Goal: Complete application form

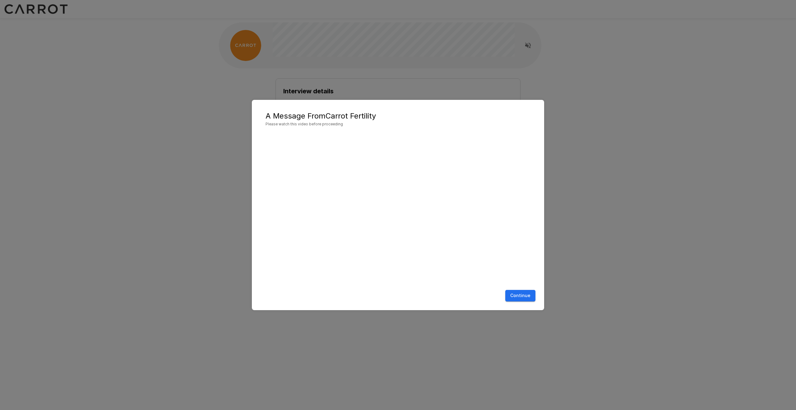
click at [511, 298] on button "Continue" at bounding box center [520, 295] width 30 height 11
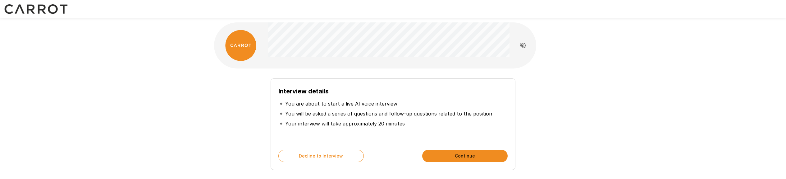
click at [450, 156] on button "Continue" at bounding box center [464, 155] width 85 height 12
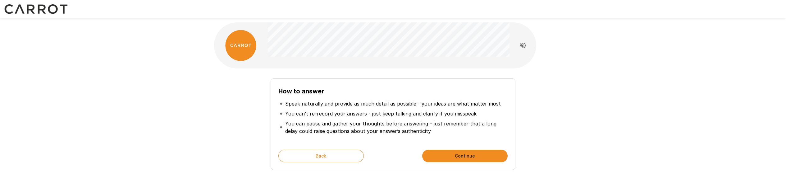
click at [452, 157] on button "Continue" at bounding box center [464, 155] width 85 height 12
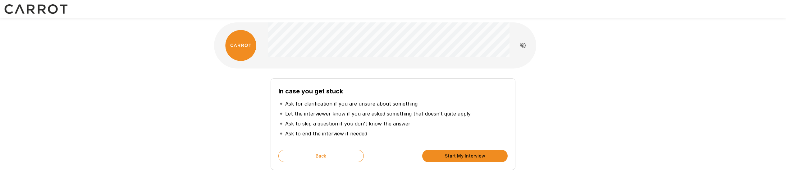
click at [452, 157] on button "Start My Interview" at bounding box center [464, 155] width 85 height 12
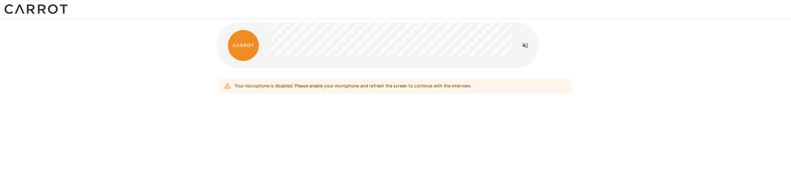
click at [423, 102] on div "Your microphone is disabled. Please enable your microphone and refresh the scre…" at bounding box center [395, 72] width 373 height 145
click at [615, 38] on div "Your microphone is disabled. Please enable your microphone and refresh the scre…" at bounding box center [395, 72] width 791 height 145
click at [265, 86] on div "Your microphone is disabled. Please enable your microphone and refresh the scre…" at bounding box center [353, 85] width 236 height 11
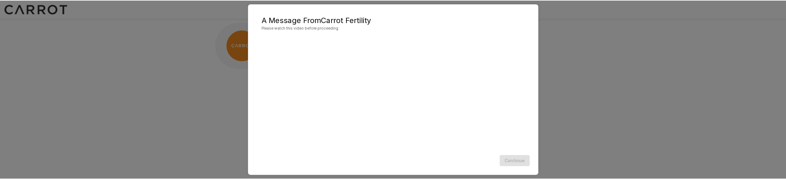
scroll to position [36, 0]
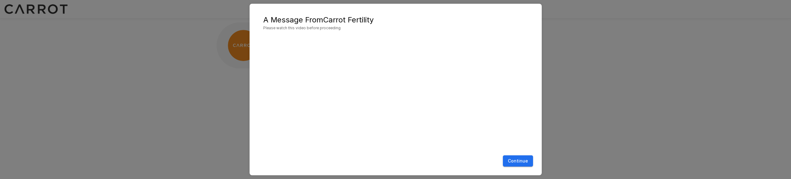
click at [518, 159] on button "Continue" at bounding box center [518, 160] width 30 height 11
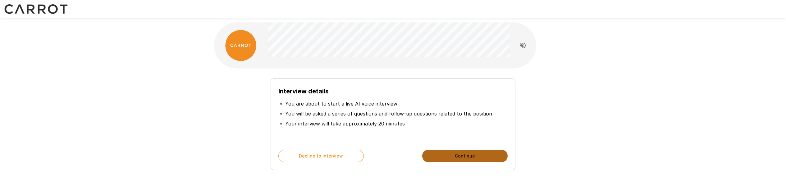
click at [490, 158] on button "Continue" at bounding box center [464, 155] width 85 height 12
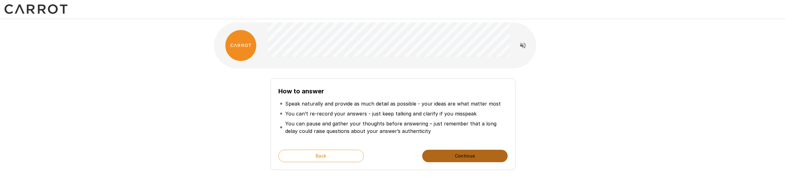
click at [490, 158] on button "Continue" at bounding box center [464, 155] width 85 height 12
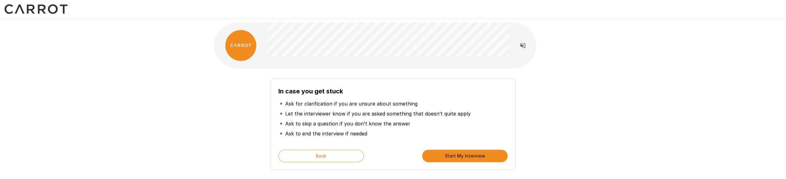
click at [489, 158] on button "Start My Interview" at bounding box center [464, 155] width 85 height 12
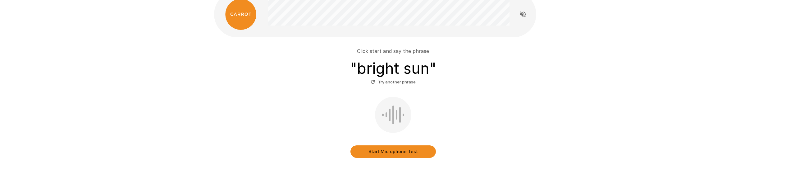
scroll to position [39, 0]
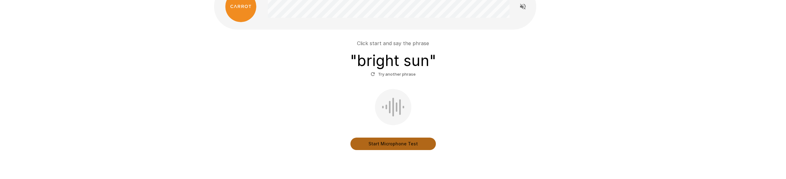
click at [360, 145] on button "Start Microphone Test" at bounding box center [393, 143] width 85 height 12
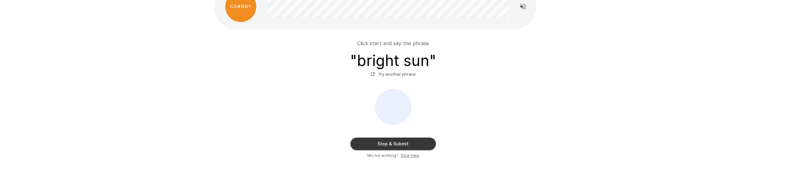
click at [372, 74] on icon "button" at bounding box center [373, 74] width 4 height 4
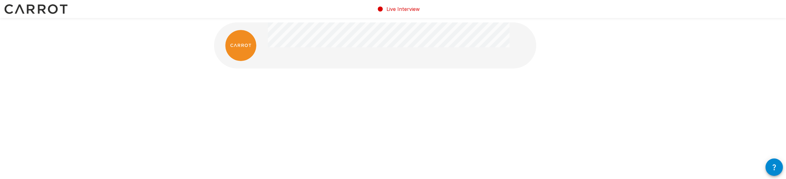
scroll to position [1, 0]
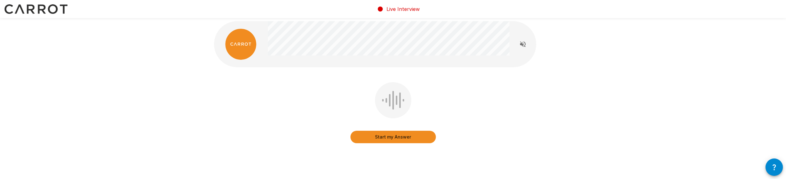
click at [362, 136] on button "Start my Answer" at bounding box center [393, 137] width 85 height 12
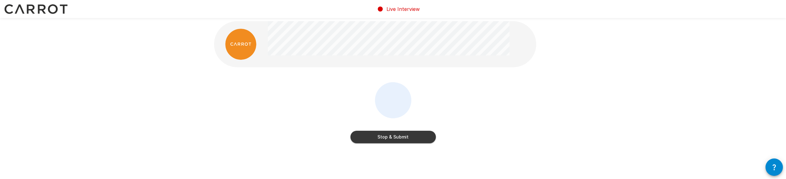
click at [383, 143] on button "Stop & Submit" at bounding box center [393, 137] width 85 height 12
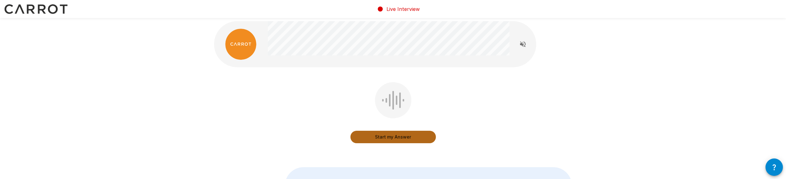
click at [411, 137] on button "Start my Answer" at bounding box center [393, 137] width 85 height 12
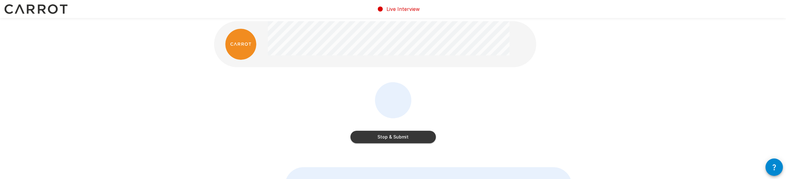
click at [428, 139] on button "Stop & Submit" at bounding box center [393, 137] width 85 height 12
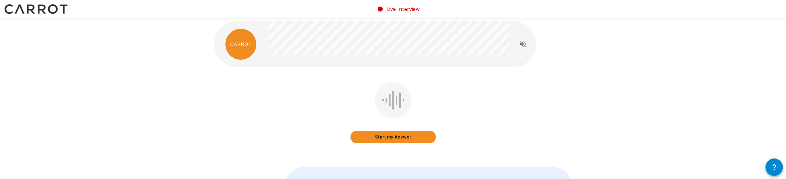
click at [424, 140] on button "Start my Answer" at bounding box center [393, 137] width 85 height 12
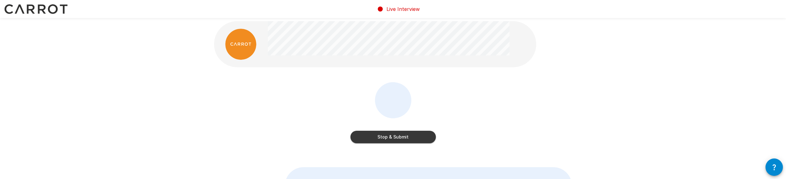
click at [424, 141] on button "Stop & Submit" at bounding box center [393, 137] width 85 height 12
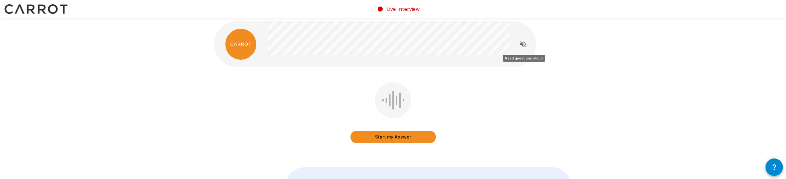
click at [525, 45] on icon "Read questions aloud" at bounding box center [523, 44] width 6 height 6
click at [418, 138] on button "Start my Answer" at bounding box center [393, 137] width 85 height 12
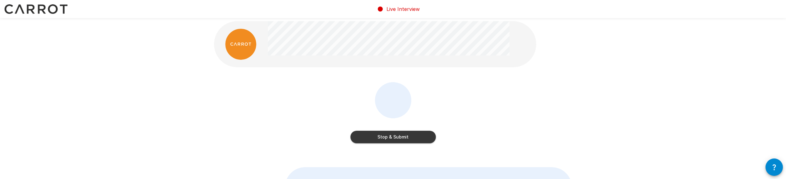
click at [534, 126] on div "Stop & Submit" at bounding box center [393, 117] width 358 height 70
click at [424, 143] on button "Stop & Submit" at bounding box center [393, 137] width 85 height 12
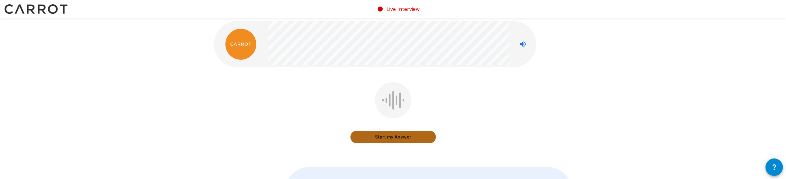
click at [409, 139] on button "Start my Answer" at bounding box center [393, 137] width 85 height 12
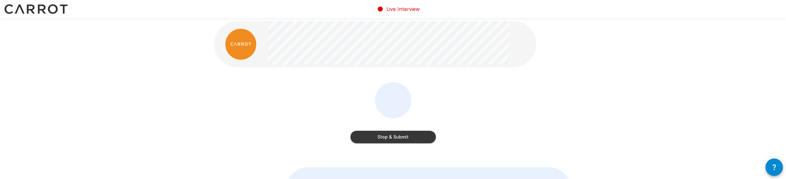
click at [406, 134] on button "Stop & Submit" at bounding box center [393, 137] width 85 height 12
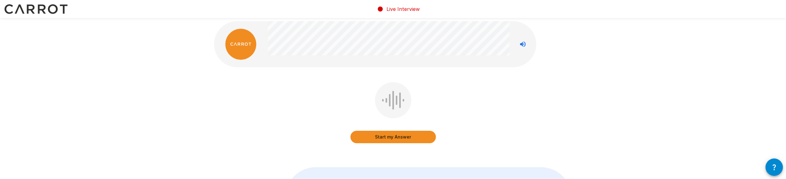
click at [397, 141] on button "Start my Answer" at bounding box center [393, 137] width 85 height 12
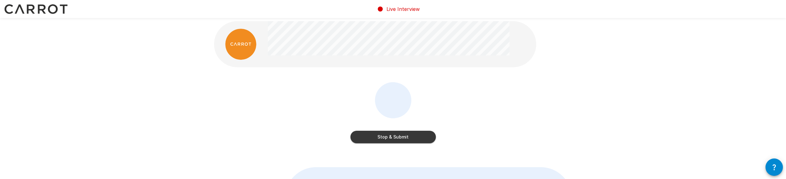
click at [409, 133] on button "Stop & Submit" at bounding box center [393, 137] width 85 height 12
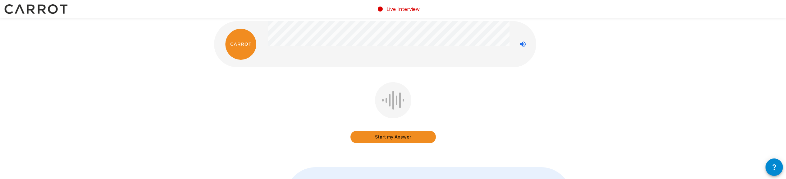
click at [421, 140] on button "Start my Answer" at bounding box center [393, 137] width 85 height 12
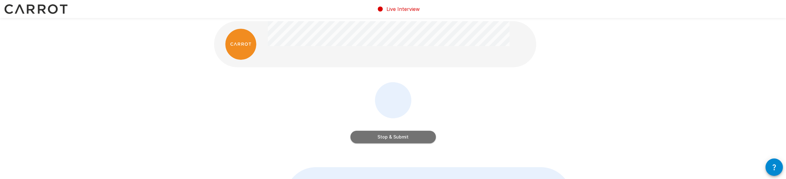
click at [419, 139] on button "Stop & Submit" at bounding box center [393, 137] width 85 height 12
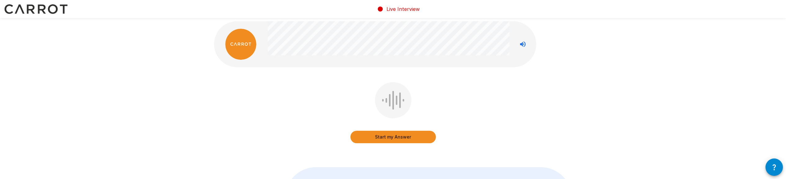
click at [414, 135] on button "Start my Answer" at bounding box center [393, 137] width 85 height 12
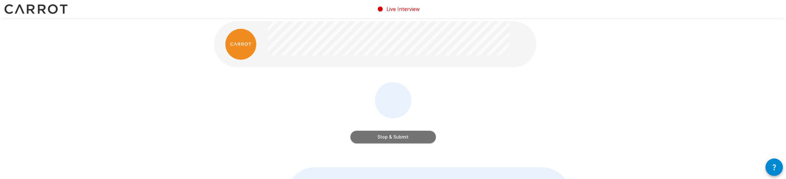
click at [418, 141] on button "Stop & Submit" at bounding box center [393, 137] width 85 height 12
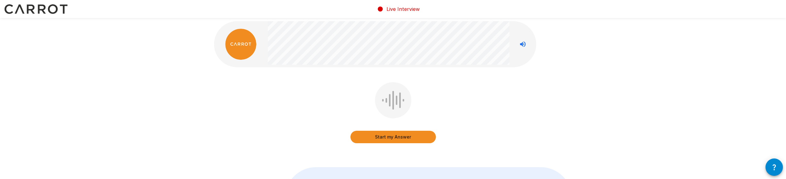
click at [425, 138] on button "Start my Answer" at bounding box center [393, 137] width 85 height 12
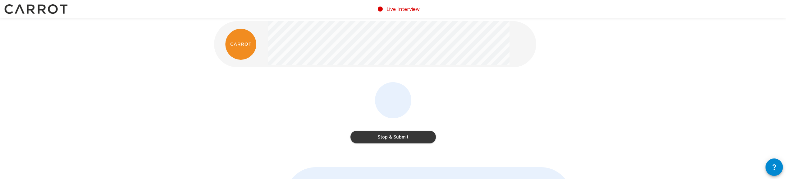
drag, startPoint x: 418, startPoint y: 139, endPoint x: 424, endPoint y: 149, distance: 11.3
click at [418, 139] on button "Stop & Submit" at bounding box center [393, 137] width 85 height 12
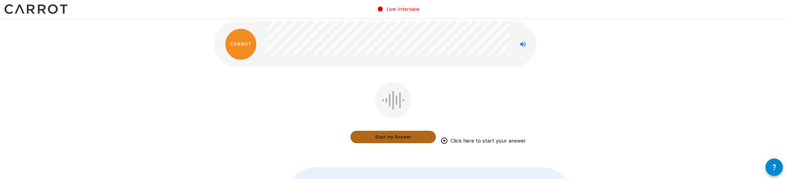
click at [409, 140] on button "Start my Answer" at bounding box center [393, 137] width 85 height 12
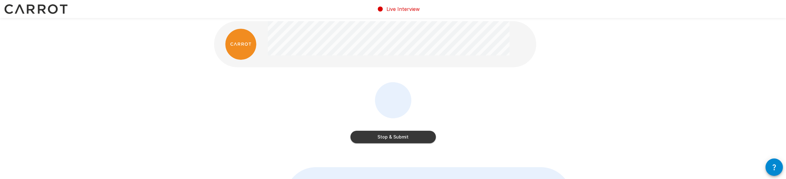
click at [416, 138] on button "Stop & Submit" at bounding box center [393, 137] width 85 height 12
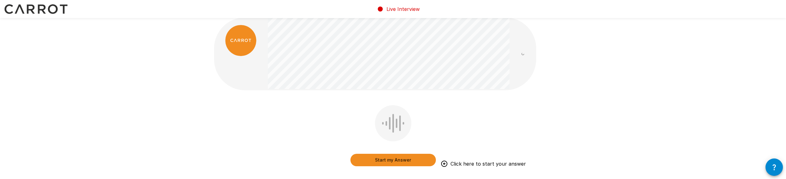
scroll to position [6, 0]
click at [427, 154] on button "Start my Answer" at bounding box center [393, 158] width 85 height 12
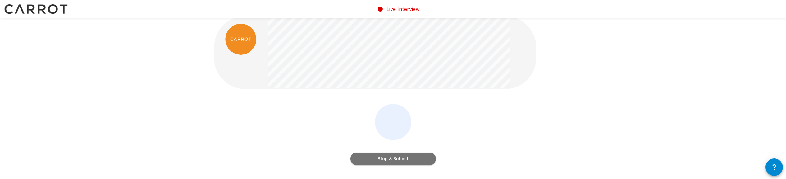
click at [413, 159] on button "Stop & Submit" at bounding box center [393, 158] width 85 height 12
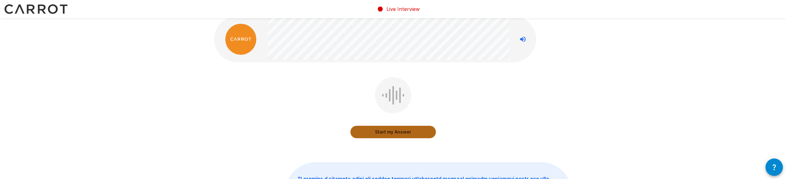
click at [429, 135] on button "Start my Answer" at bounding box center [393, 132] width 85 height 12
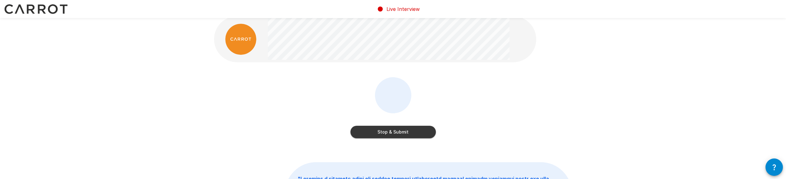
click at [420, 137] on button "Stop & Submit" at bounding box center [393, 132] width 85 height 12
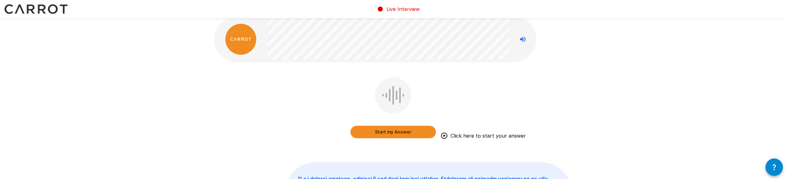
click at [421, 132] on button "Start my Answer" at bounding box center [393, 132] width 85 height 12
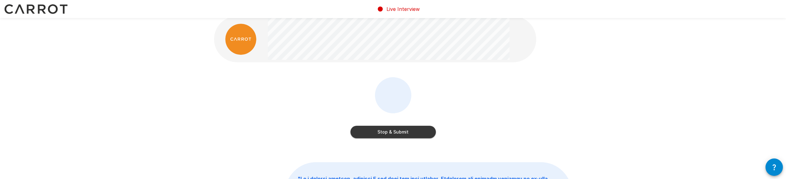
click at [418, 134] on button "Stop & Submit" at bounding box center [393, 132] width 85 height 12
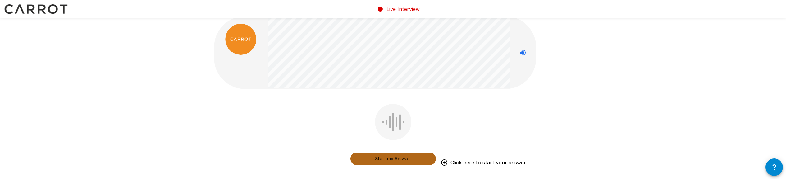
click at [427, 157] on button "Start my Answer" at bounding box center [393, 158] width 85 height 12
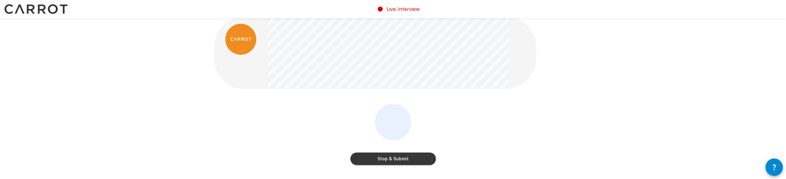
click at [433, 159] on button "Stop & Submit" at bounding box center [393, 158] width 85 height 12
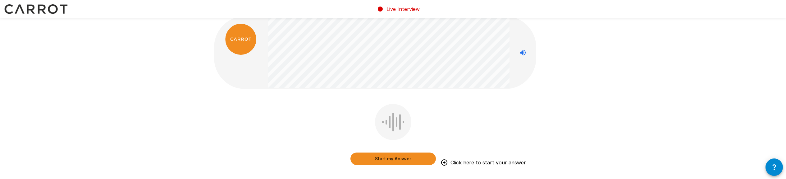
click at [420, 158] on button "Start my Answer" at bounding box center [393, 158] width 85 height 12
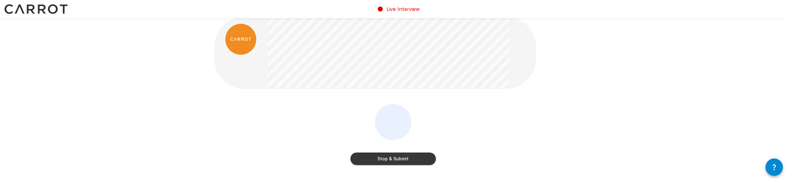
click at [413, 159] on button "Stop & Submit" at bounding box center [393, 158] width 85 height 12
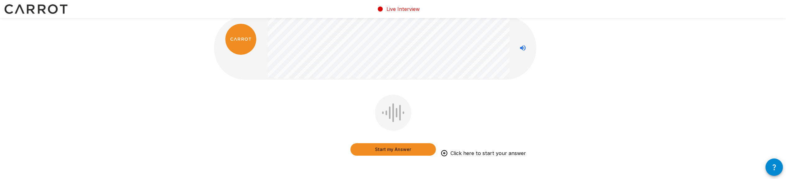
click at [420, 154] on button "Start my Answer" at bounding box center [393, 149] width 85 height 12
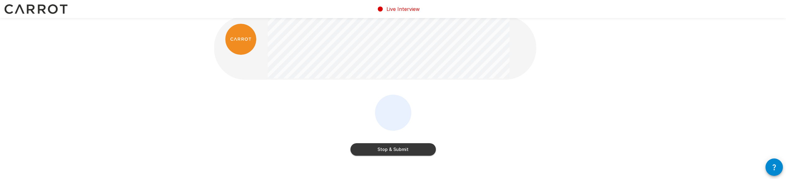
click at [414, 152] on button "Stop & Submit" at bounding box center [393, 149] width 85 height 12
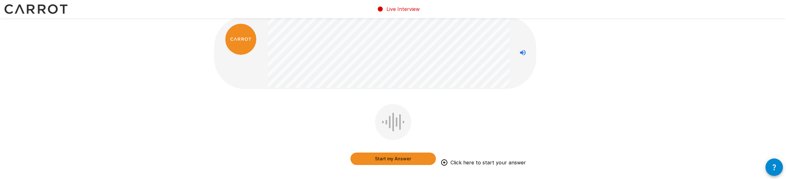
click at [368, 161] on button "Start my Answer" at bounding box center [393, 158] width 85 height 12
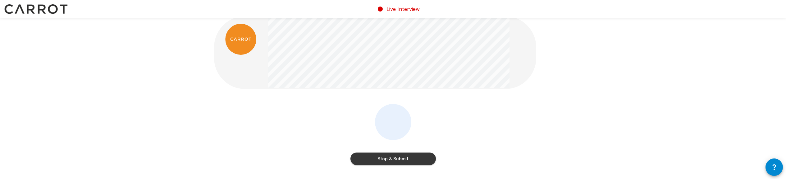
click at [422, 158] on button "Stop & Submit" at bounding box center [393, 158] width 85 height 12
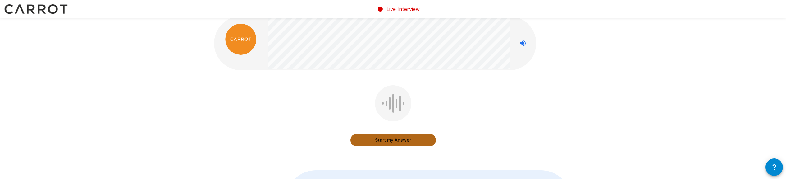
click at [432, 142] on button "Start my Answer" at bounding box center [393, 140] width 85 height 12
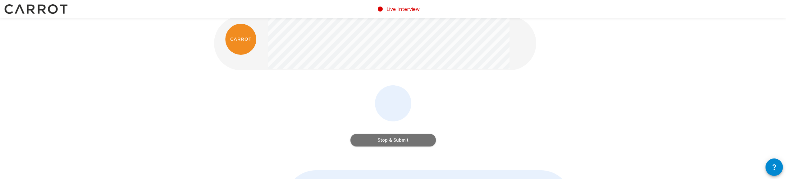
click at [417, 140] on button "Stop & Submit" at bounding box center [393, 140] width 85 height 12
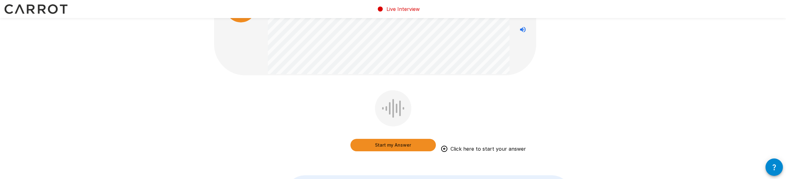
scroll to position [42, 0]
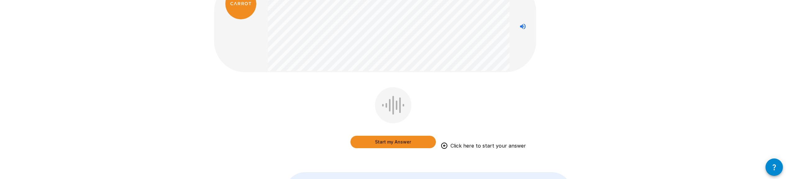
click at [410, 144] on button "Start my Answer" at bounding box center [393, 141] width 85 height 12
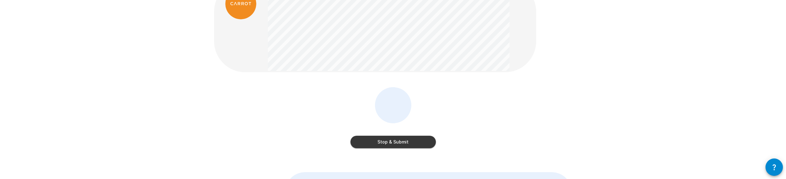
click at [423, 146] on button "Stop & Submit" at bounding box center [393, 141] width 85 height 12
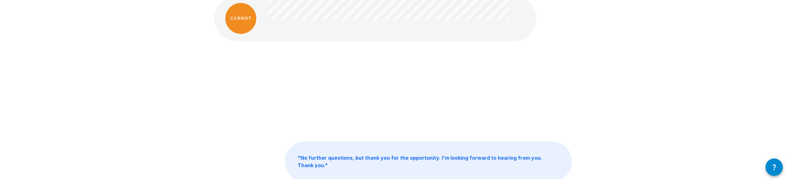
scroll to position [0, 0]
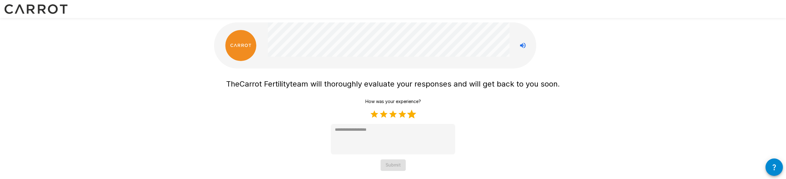
click at [411, 113] on label "5 Stars" at bounding box center [411, 113] width 9 height 9
type textarea "*"
click at [402, 166] on button "Submit" at bounding box center [393, 164] width 25 height 11
